Goal: Task Accomplishment & Management: Use online tool/utility

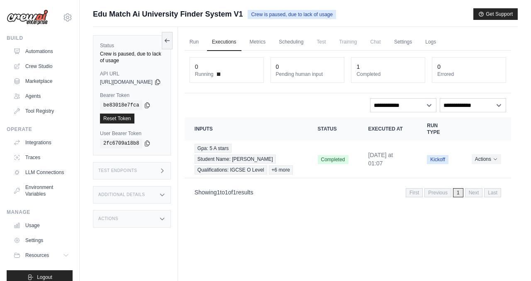
click at [118, 72] on div "copied" at bounding box center [112, 75] width 18 height 10
click at [170, 39] on icon at bounding box center [167, 40] width 7 height 7
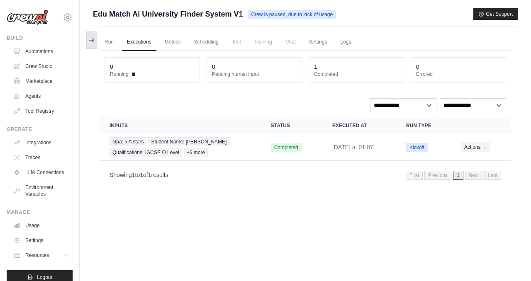
click at [94, 40] on icon at bounding box center [91, 40] width 7 height 7
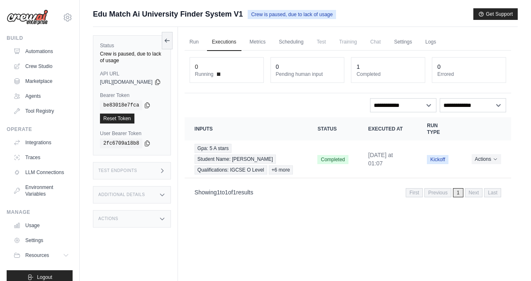
click at [136, 79] on span "[URL][DOMAIN_NAME]" at bounding box center [126, 82] width 53 height 7
click at [50, 51] on link "Automations" at bounding box center [42, 51] width 63 height 13
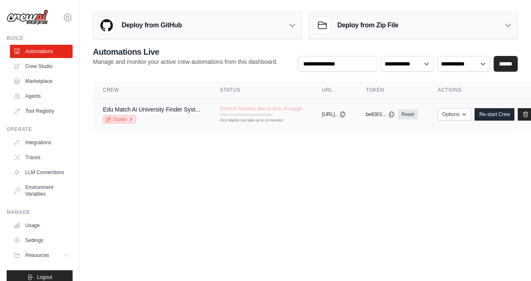
click at [114, 117] on link "Studio" at bounding box center [119, 119] width 33 height 8
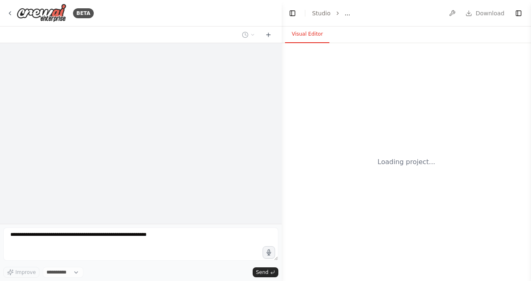
select select "****"
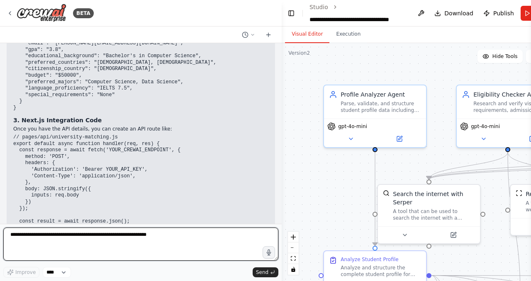
click at [158, 256] on textarea at bounding box center [140, 244] width 275 height 33
type textarea "**********"
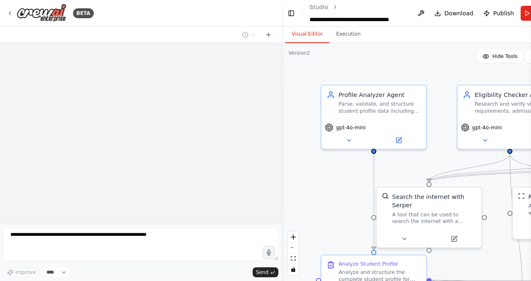
scroll to position [875, 0]
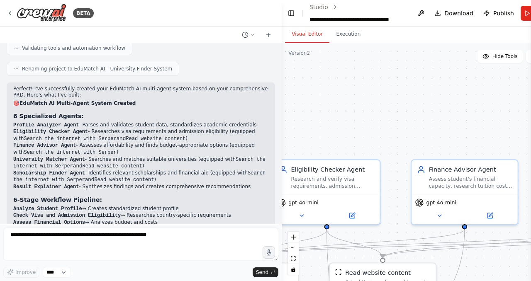
drag, startPoint x: 437, startPoint y: 62, endPoint x: 371, endPoint y: 29, distance: 73.8
click at [268, 118] on div "BETA I will give you a product requirement document. Based on that build me a m…" at bounding box center [265, 140] width 531 height 281
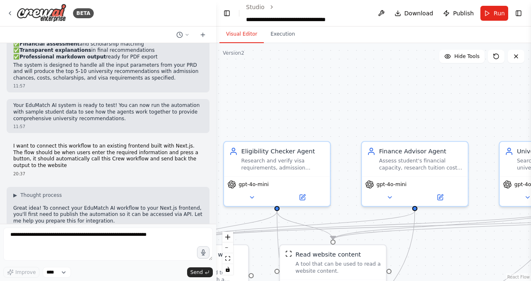
scroll to position [2027, 0]
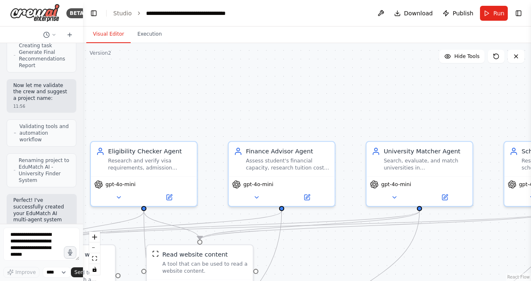
drag, startPoint x: 280, startPoint y: 53, endPoint x: 74, endPoint y: 54, distance: 205.6
click at [75, 54] on div "BETA I will give you a product requirement document. Based on that build me a m…" at bounding box center [41, 140] width 83 height 281
click at [455, 15] on span "Publish" at bounding box center [462, 13] width 21 height 8
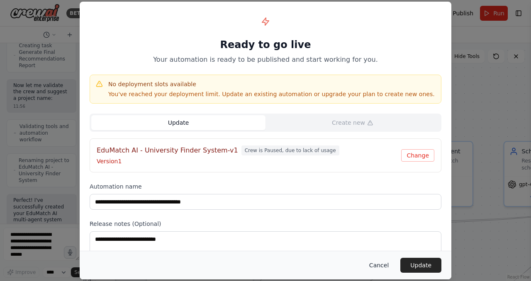
click at [378, 262] on button "Cancel" at bounding box center [378, 265] width 33 height 15
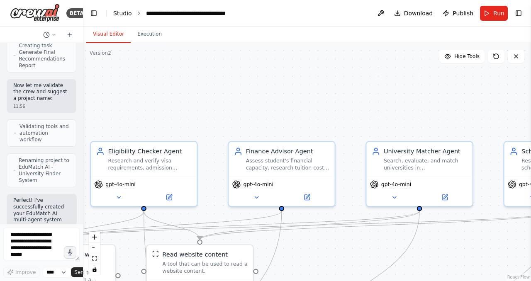
click at [125, 16] on link "Studio" at bounding box center [122, 13] width 19 height 7
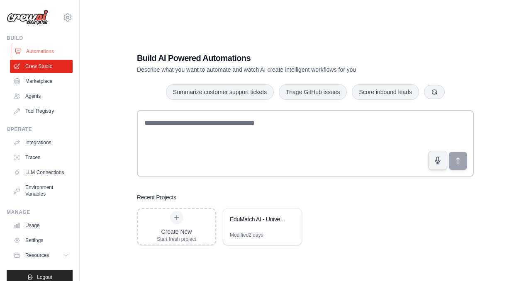
click at [42, 53] on link "Automations" at bounding box center [42, 51] width 63 height 13
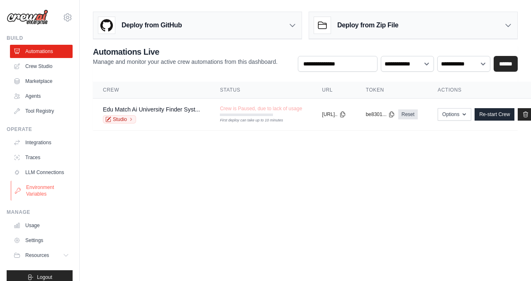
scroll to position [10, 0]
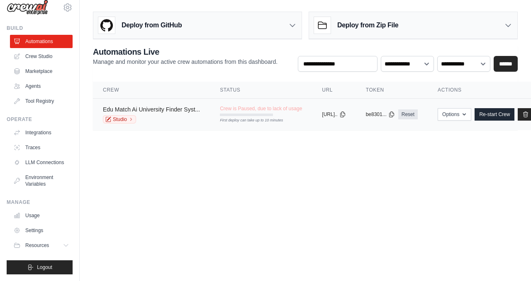
click at [177, 111] on link "Edu Match Ai University Finder Syst..." at bounding box center [151, 109] width 97 height 7
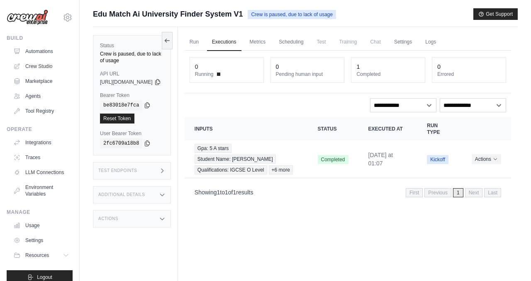
click at [139, 162] on div "Test Endpoints" at bounding box center [132, 170] width 78 height 17
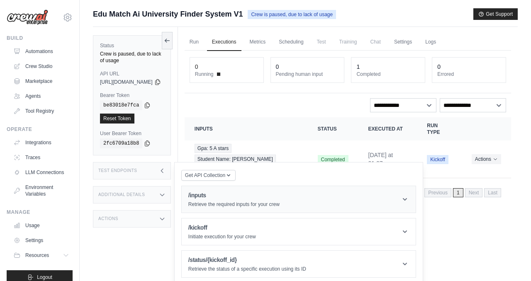
scroll to position [35, 0]
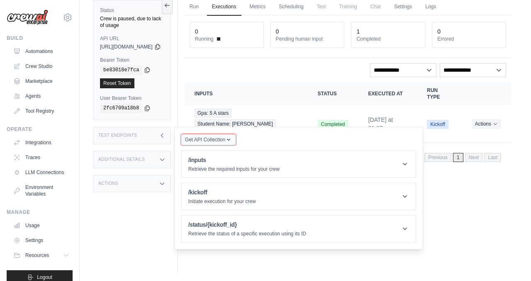
click at [225, 136] on span "Get API Collection" at bounding box center [205, 139] width 40 height 7
click at [167, 151] on div "Additional Details" at bounding box center [132, 159] width 78 height 17
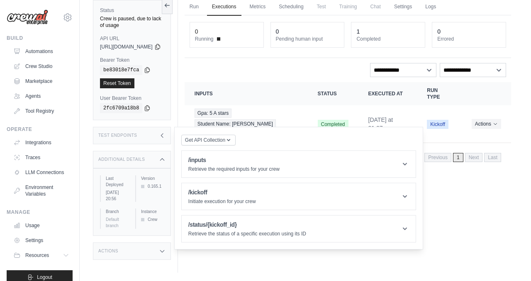
click at [165, 243] on div "Actions" at bounding box center [132, 251] width 78 height 17
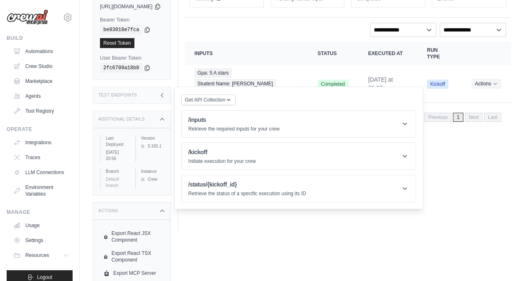
click at [158, 220] on div "Export React JSX Component Export React TSX Component Export MCP Server [GEOGRA…" at bounding box center [132, 260] width 78 height 80
click at [169, 87] on div "Test Endpoints" at bounding box center [132, 95] width 78 height 17
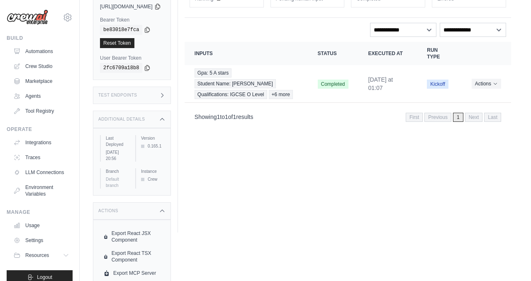
click at [169, 87] on div "Test Endpoints" at bounding box center [132, 95] width 78 height 17
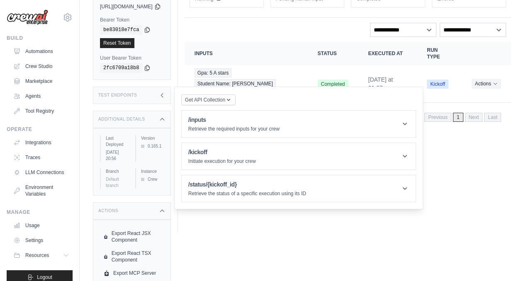
click at [274, 133] on div "Get API Collection Postman API Collection /inputs Retrieve the required inputs …" at bounding box center [298, 148] width 235 height 109
click at [281, 126] on header "/inputs Retrieve the required inputs for your crew" at bounding box center [299, 124] width 234 height 27
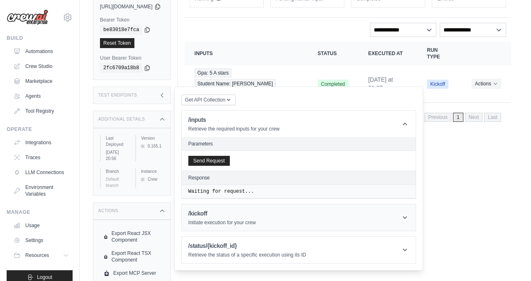
click at [278, 210] on header "/kickoff Initiate execution for your crew" at bounding box center [299, 217] width 234 height 27
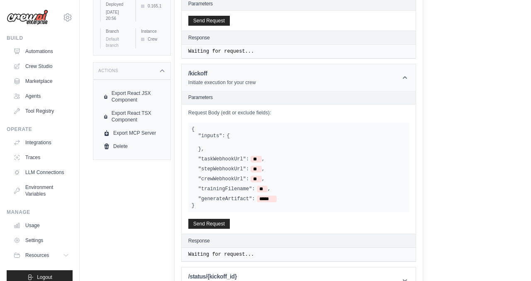
scroll to position [229, 0]
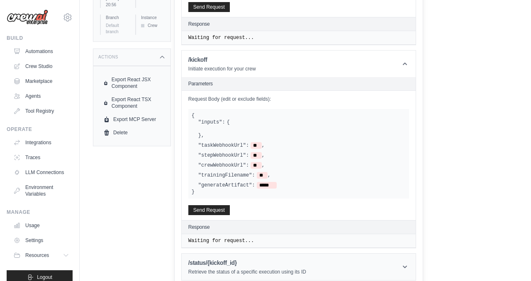
click at [293, 260] on div "/status/{kickoff_id} Retrieve the status of a specific execution using its ID" at bounding box center [247, 267] width 118 height 17
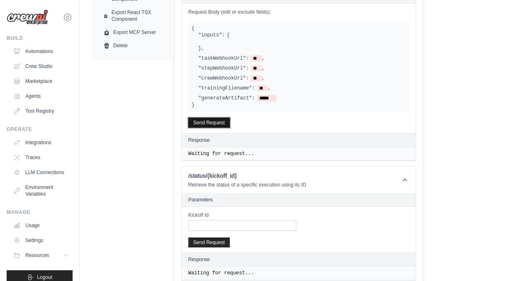
click at [230, 118] on button "Send Request" at bounding box center [208, 123] width 41 height 10
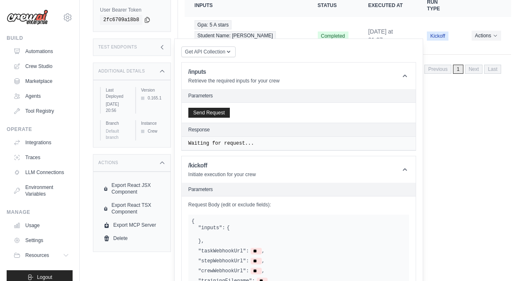
scroll to position [123, 0]
click at [322, 77] on header "/inputs Retrieve the required inputs for your crew" at bounding box center [299, 76] width 234 height 27
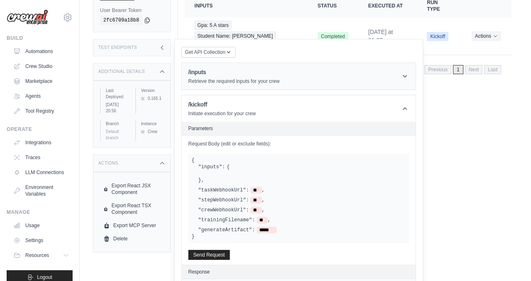
click at [322, 77] on header "/inputs Retrieve the required inputs for your crew" at bounding box center [299, 76] width 234 height 27
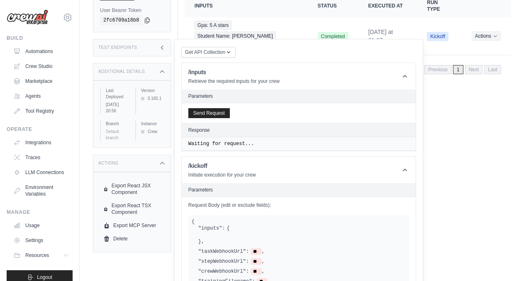
click at [308, 104] on div "Send Request" at bounding box center [299, 113] width 234 height 20
click at [230, 108] on button "Send Request" at bounding box center [208, 113] width 41 height 10
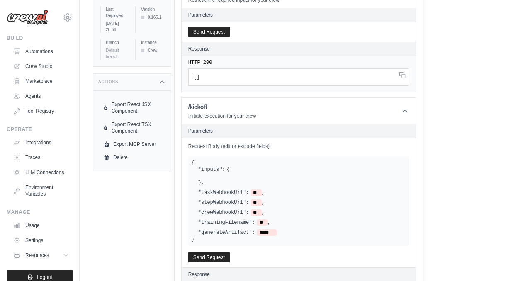
scroll to position [222, 0]
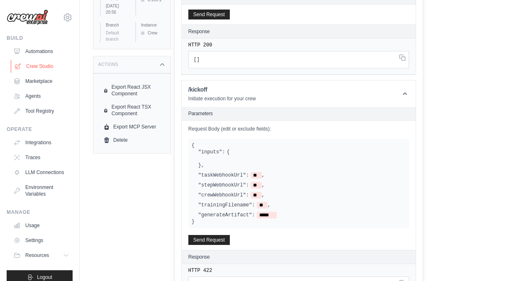
click at [47, 67] on link "Crew Studio" at bounding box center [42, 66] width 63 height 13
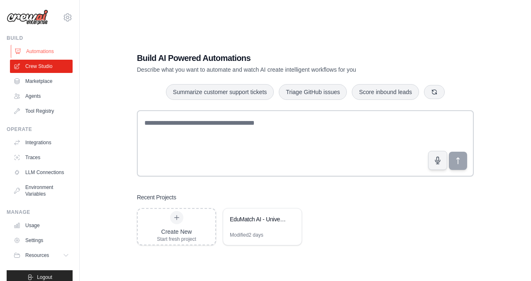
click at [41, 53] on link "Automations" at bounding box center [42, 51] width 63 height 13
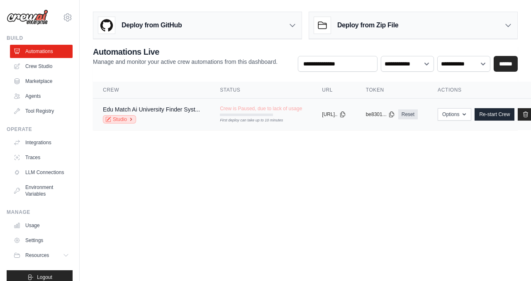
click at [126, 118] on link "Studio" at bounding box center [119, 119] width 33 height 8
click at [67, 17] on icon at bounding box center [68, 17] width 10 height 10
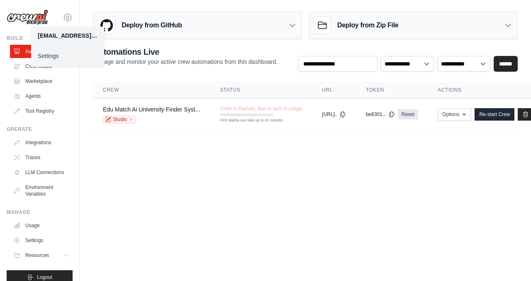
click at [68, 53] on link "Settings" at bounding box center [67, 56] width 73 height 15
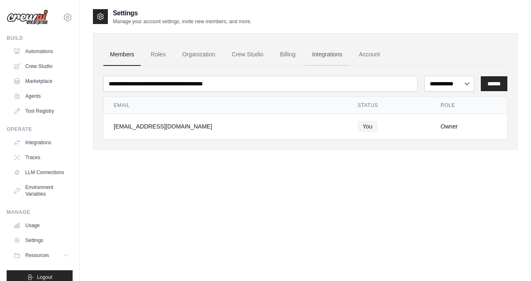
click at [326, 57] on link "Integrations" at bounding box center [327, 55] width 44 height 22
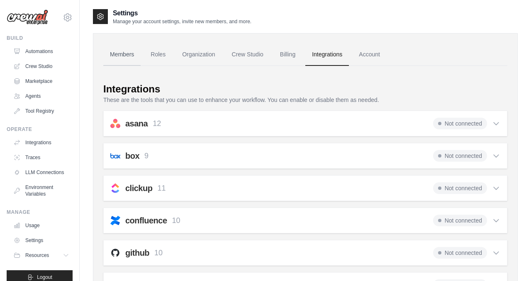
click at [126, 56] on link "Members" at bounding box center [121, 55] width 37 height 22
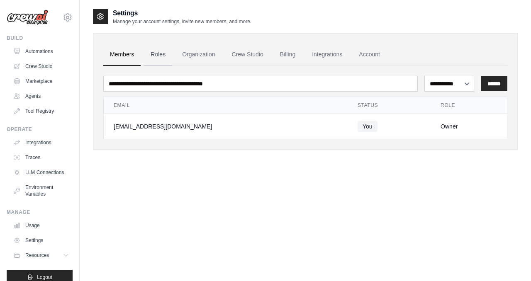
click at [159, 58] on link "Roles" at bounding box center [158, 55] width 28 height 22
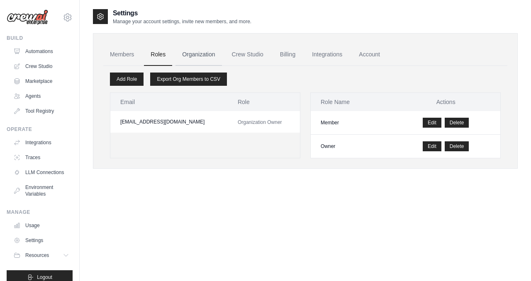
click at [192, 57] on link "Organization" at bounding box center [198, 55] width 46 height 22
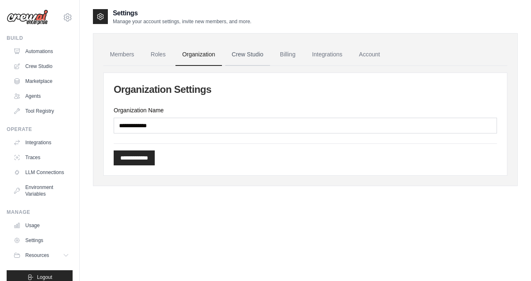
click at [251, 58] on link "Crew Studio" at bounding box center [247, 55] width 45 height 22
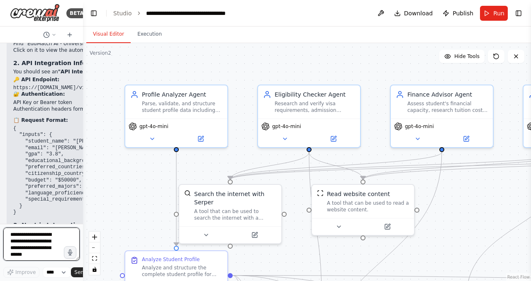
click at [44, 231] on textarea at bounding box center [41, 244] width 76 height 33
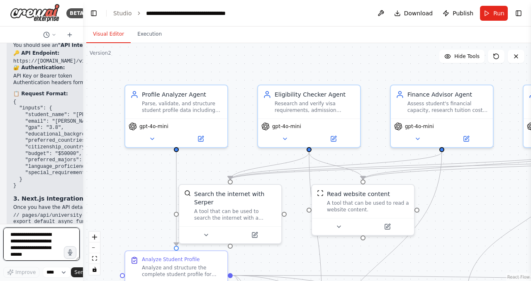
scroll to position [3716, 0]
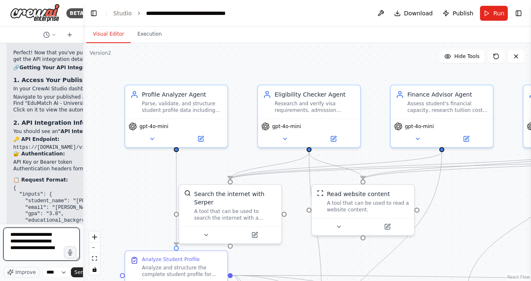
type textarea "**********"
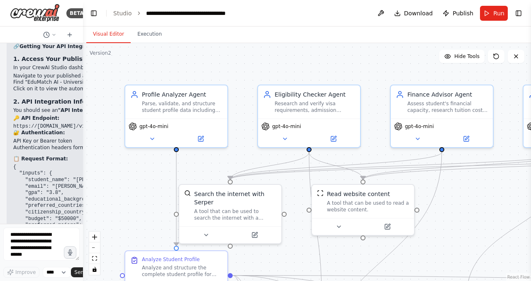
scroll to position [3778, 0]
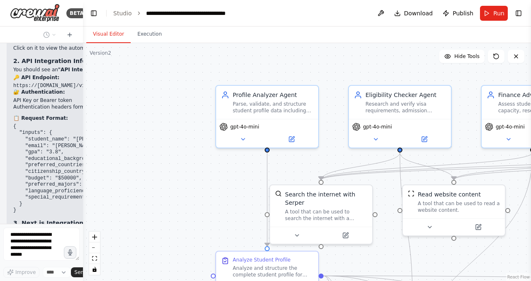
drag, startPoint x: 83, startPoint y: 112, endPoint x: 170, endPoint y: 111, distance: 87.5
click at [172, 111] on div ".deletable-edge-delete-btn { width: 20px; height: 20px; border: 0px solid #ffff…" at bounding box center [307, 162] width 448 height 238
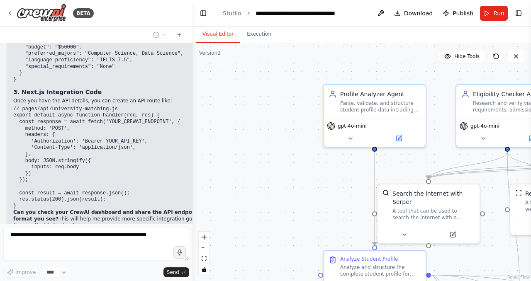
drag, startPoint x: 80, startPoint y: 72, endPoint x: 199, endPoint y: 71, distance: 118.2
click at [200, 72] on div "BETA I will give you a product requirement document. Based on that build me a m…" at bounding box center [265, 140] width 531 height 281
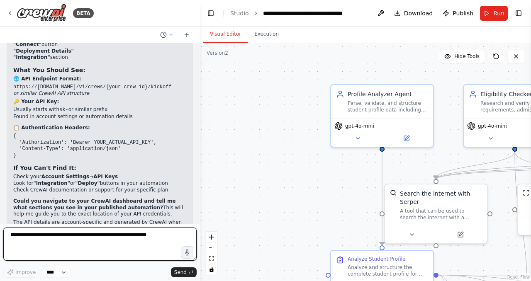
scroll to position [2334, 0]
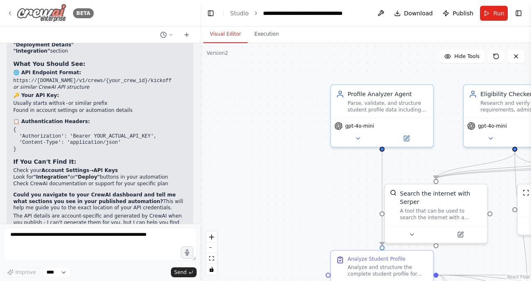
click at [23, 12] on img at bounding box center [42, 13] width 50 height 19
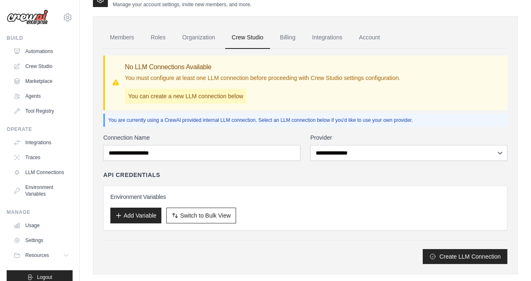
scroll to position [32, 0]
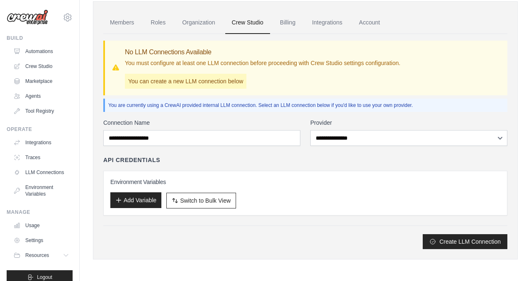
click at [135, 205] on button "Add Variable" at bounding box center [135, 200] width 51 height 16
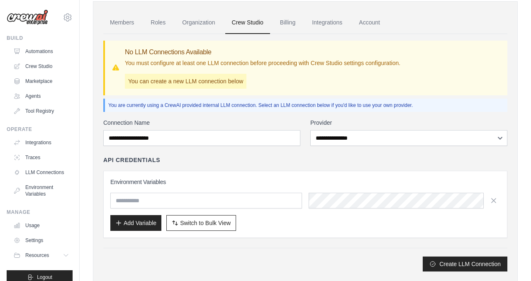
click at [148, 198] on input "text" at bounding box center [206, 201] width 192 height 16
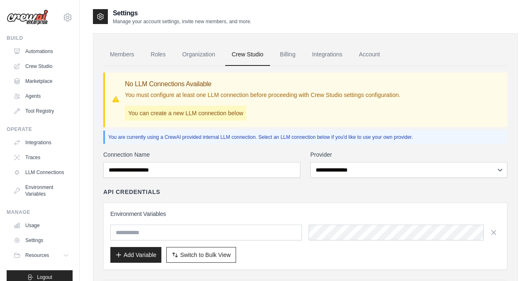
scroll to position [54, 0]
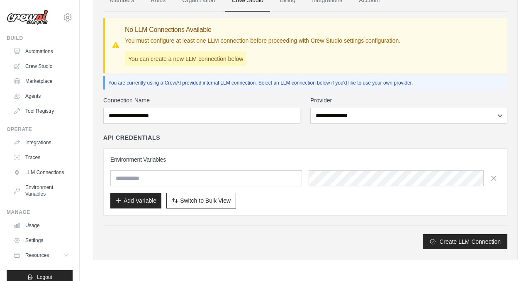
click at [189, 267] on div "Settings Manage your account settings, invite new members, and more. Members Ro…" at bounding box center [305, 113] width 425 height 319
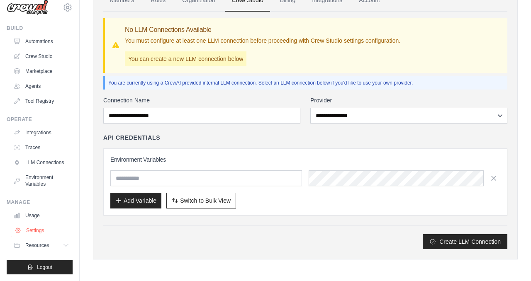
click at [37, 228] on link "Settings" at bounding box center [42, 230] width 63 height 13
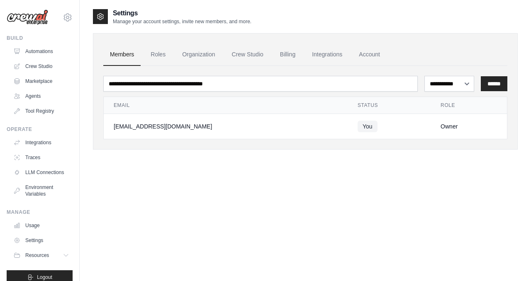
click at [44, 88] on ul "Automations Crew Studio Marketplace Agents Tool Registry" at bounding box center [41, 81] width 63 height 73
click at [52, 47] on link "Automations" at bounding box center [42, 51] width 63 height 13
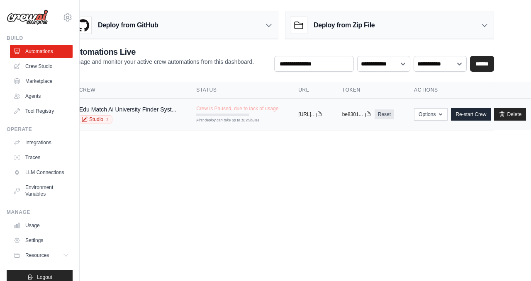
scroll to position [0, 47]
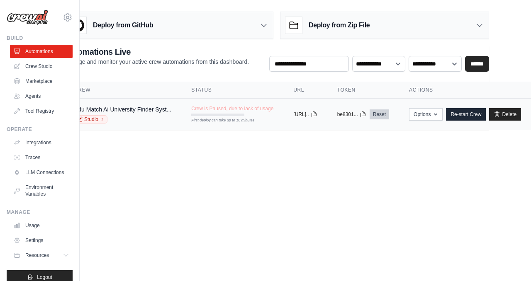
click at [389, 115] on link "Reset" at bounding box center [378, 114] width 19 height 10
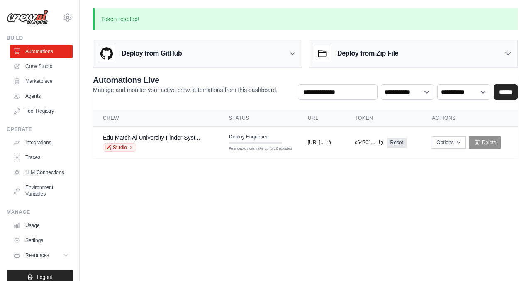
scroll to position [0, 0]
click at [459, 144] on button "Options" at bounding box center [449, 142] width 34 height 12
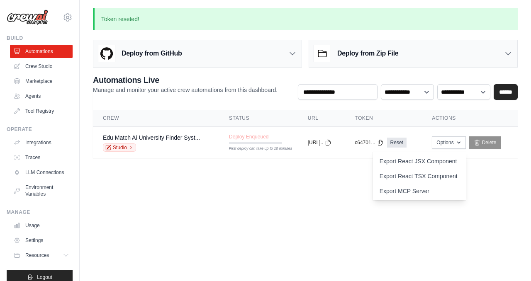
click at [328, 206] on body "williamgarrix14@gmail.com Settings Build Automations Crew Studio" at bounding box center [265, 140] width 531 height 281
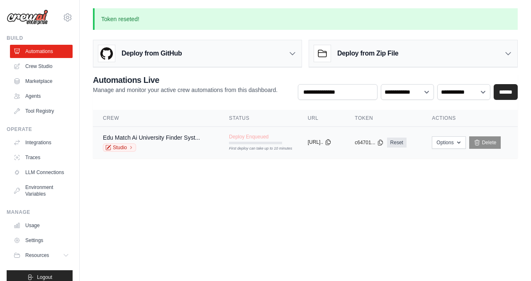
click at [331, 142] on icon at bounding box center [328, 142] width 7 height 7
click at [382, 141] on icon at bounding box center [380, 142] width 5 height 5
click at [333, 142] on icon at bounding box center [329, 142] width 7 height 7
click at [252, 137] on span "Building Images for Crew" at bounding box center [256, 137] width 56 height 7
click at [238, 136] on span "Provisioning Crew" at bounding box center [249, 137] width 40 height 7
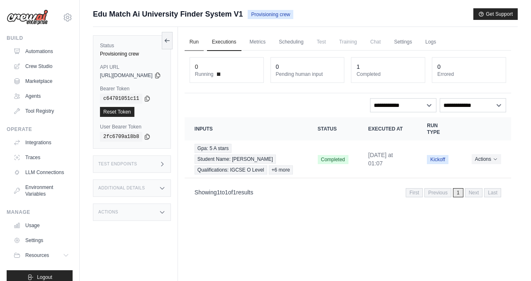
click at [204, 43] on link "Run" at bounding box center [193, 42] width 19 height 17
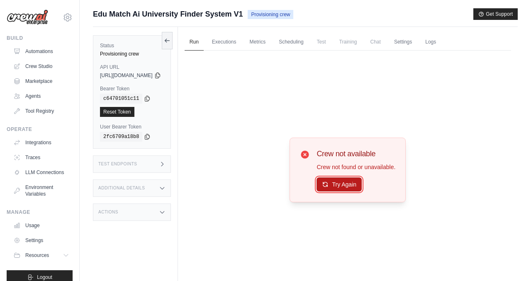
click at [353, 188] on button "Try Again" at bounding box center [338, 184] width 45 height 14
click at [353, 188] on button "Try Again" at bounding box center [338, 185] width 45 height 14
click at [350, 186] on button "Try Again" at bounding box center [338, 184] width 45 height 14
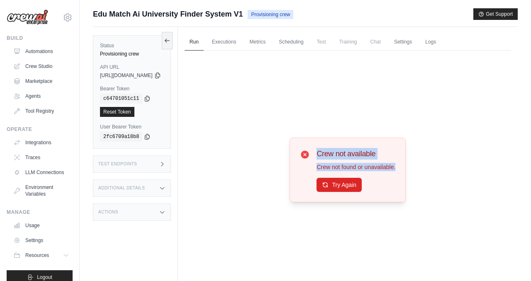
drag, startPoint x: 323, startPoint y: 151, endPoint x: 410, endPoint y: 174, distance: 90.0
click at [405, 175] on div "Crew not available Crew not found or unavailable. Try Again" at bounding box center [347, 170] width 116 height 65
copy div "Crew not available Crew not found or unavailable."
click at [241, 48] on link "Executions" at bounding box center [224, 42] width 34 height 17
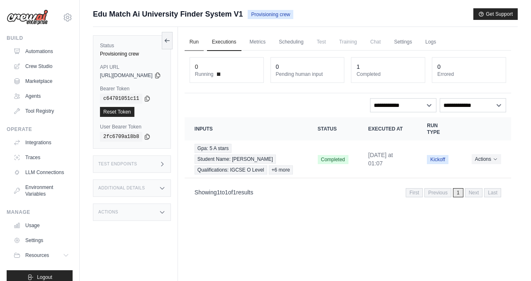
click at [204, 39] on link "Run" at bounding box center [193, 42] width 19 height 17
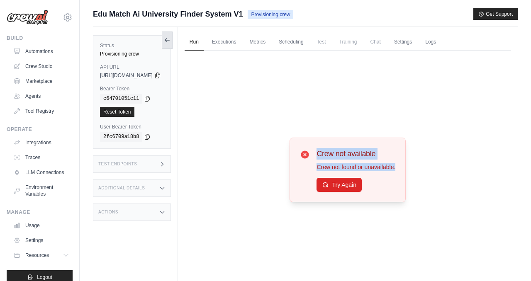
click at [170, 37] on icon at bounding box center [167, 40] width 7 height 7
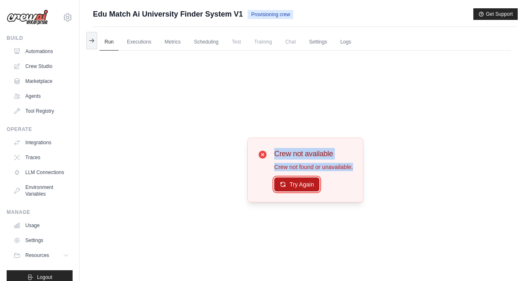
click at [296, 186] on button "Try Again" at bounding box center [296, 184] width 45 height 14
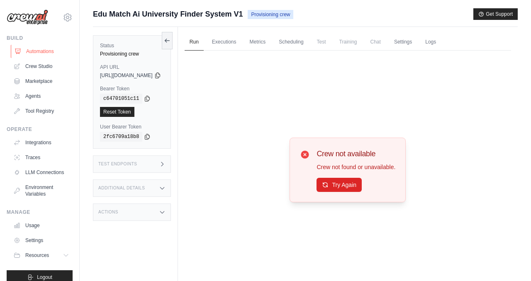
click at [41, 51] on link "Automations" at bounding box center [42, 51] width 63 height 13
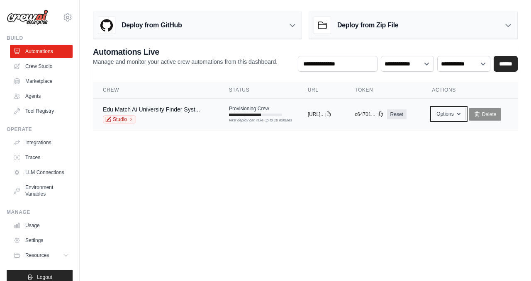
click at [452, 115] on button "Options" at bounding box center [449, 114] width 34 height 12
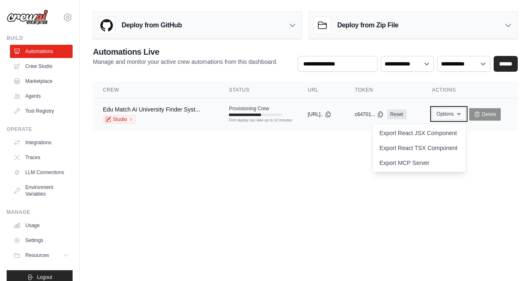
click at [459, 117] on button "Options" at bounding box center [449, 114] width 34 height 12
